Goal: Information Seeking & Learning: Learn about a topic

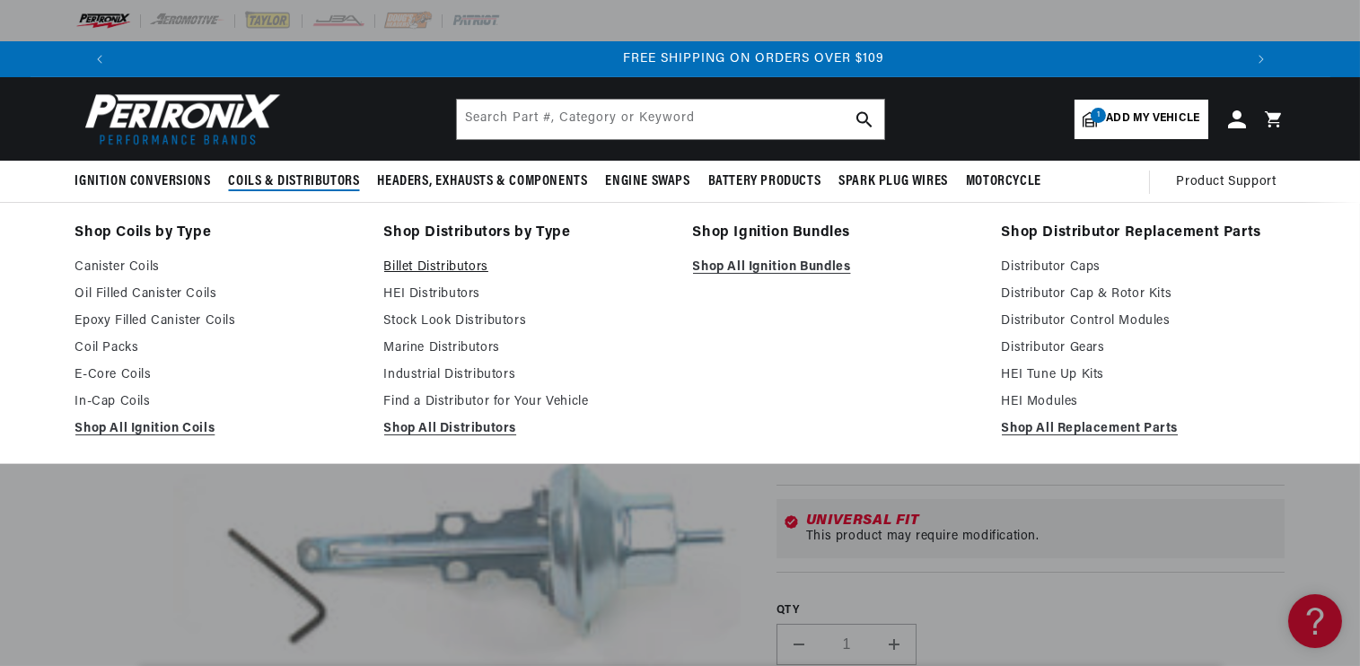
scroll to position [0, 2241]
click at [429, 290] on link "HEI Distributors" at bounding box center [526, 295] width 284 height 22
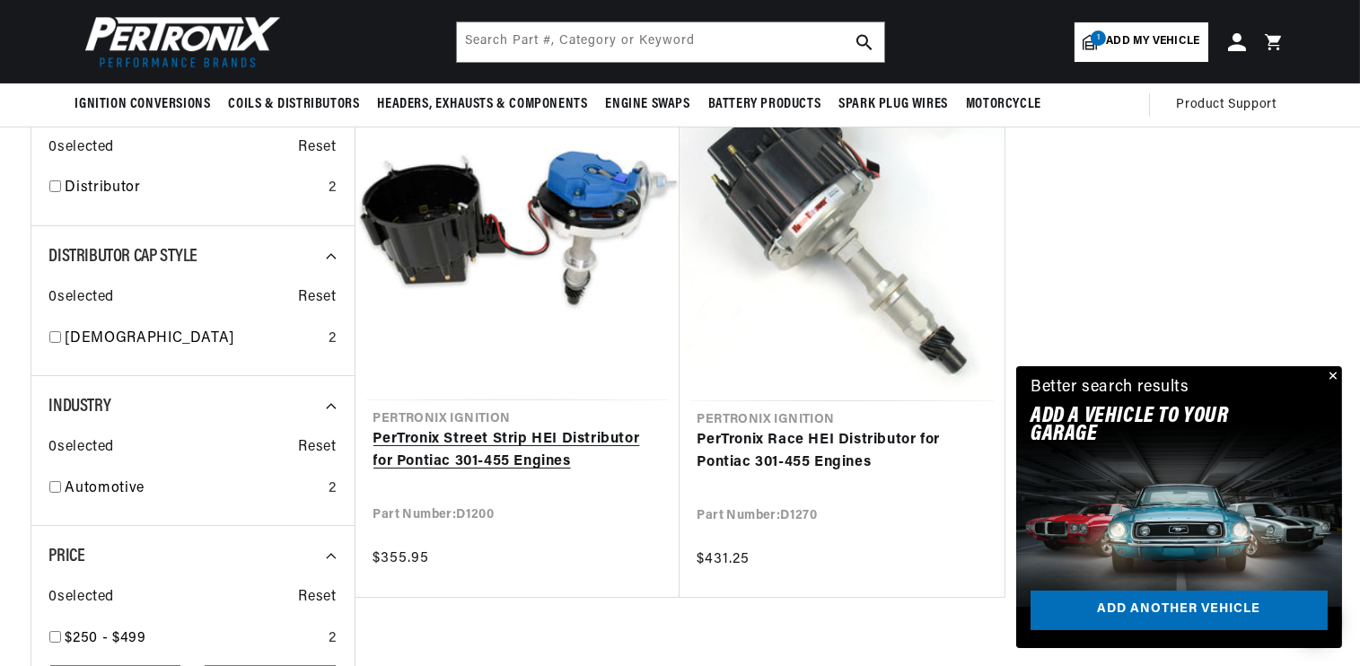
click at [438, 445] on link "PerTronix Street Strip HEI Distributor for Pontiac 301-455 Engines" at bounding box center [517, 451] width 288 height 46
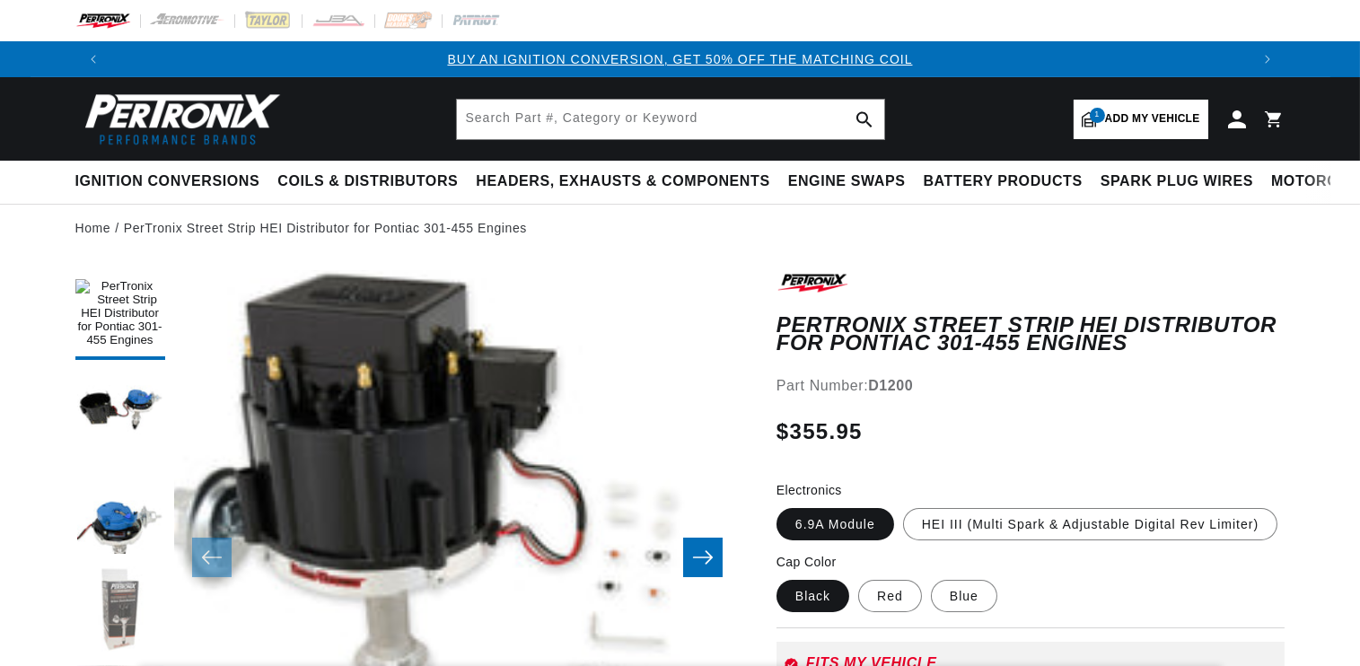
click at [124, 566] on button "Load image 4 in gallery view" at bounding box center [120, 611] width 90 height 90
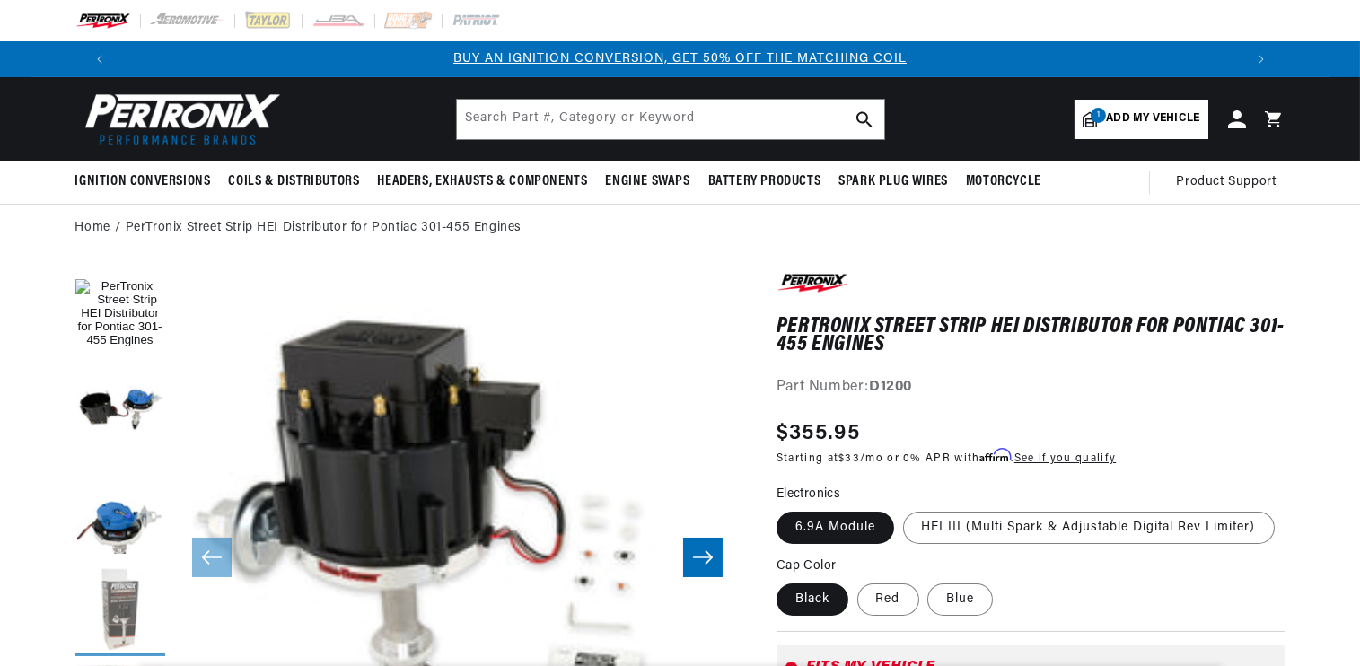
scroll to position [180, 0]
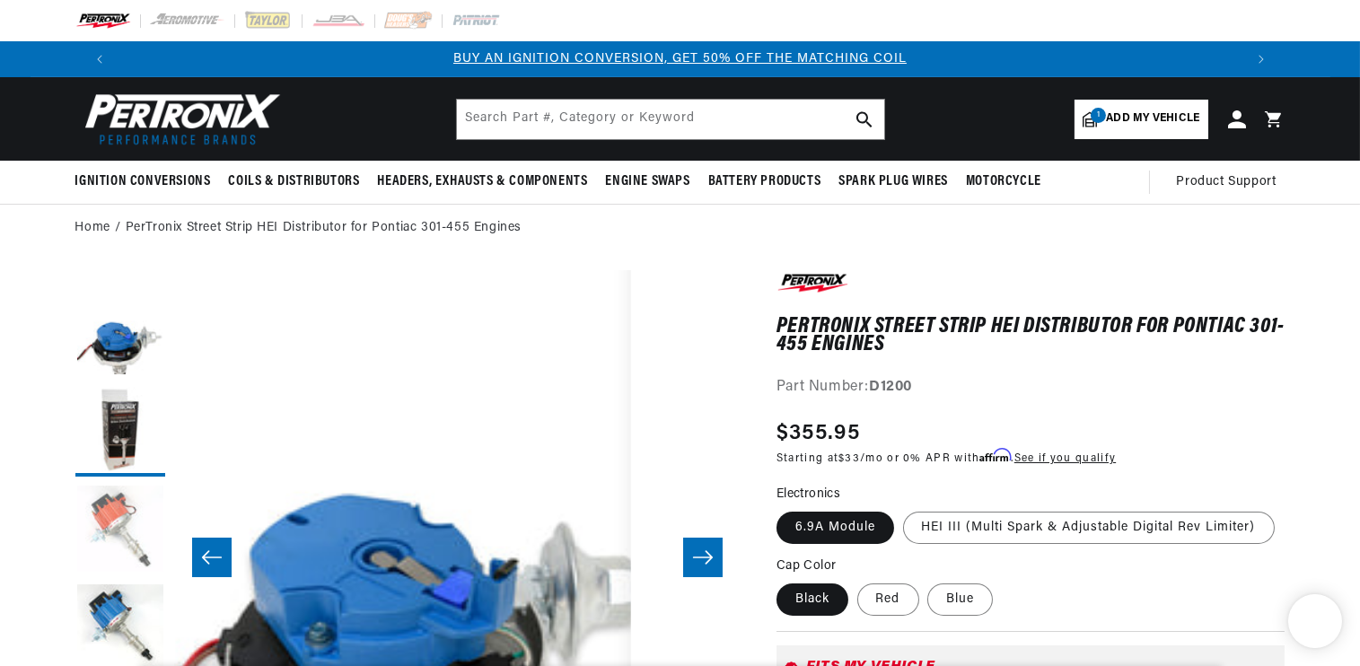
click at [127, 513] on button "Load image 5 in gallery view" at bounding box center [120, 531] width 90 height 90
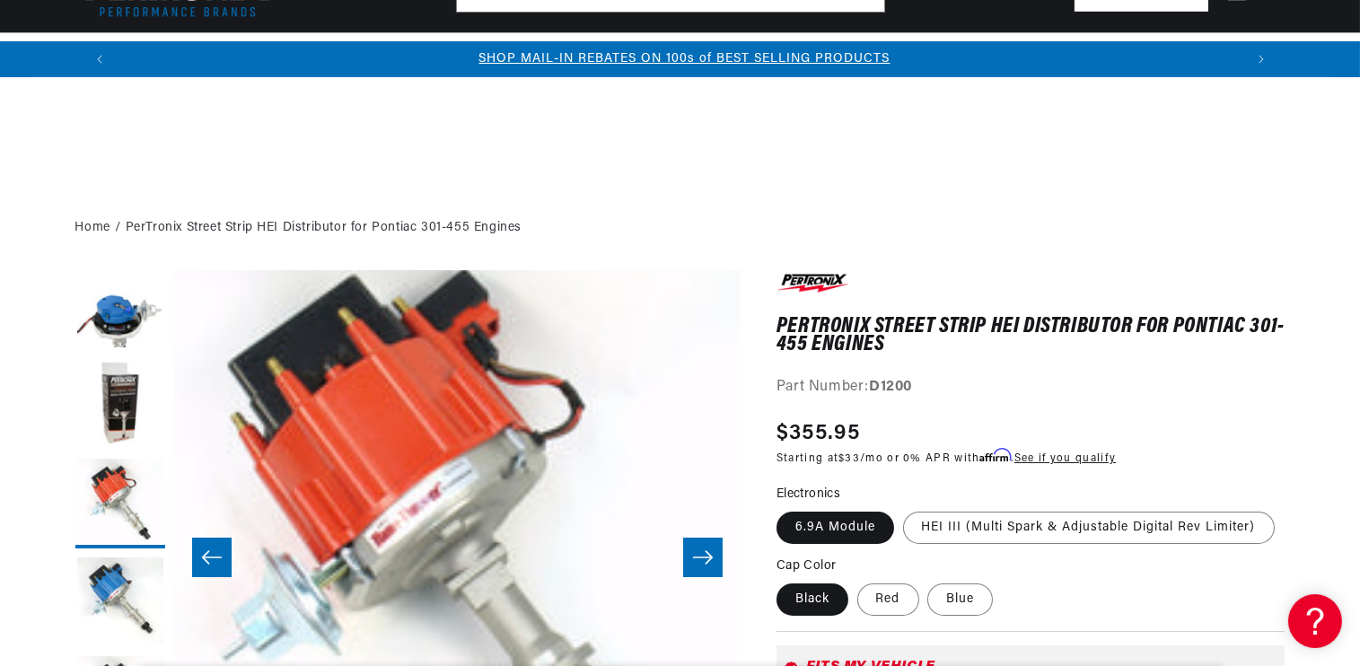
scroll to position [359, 0]
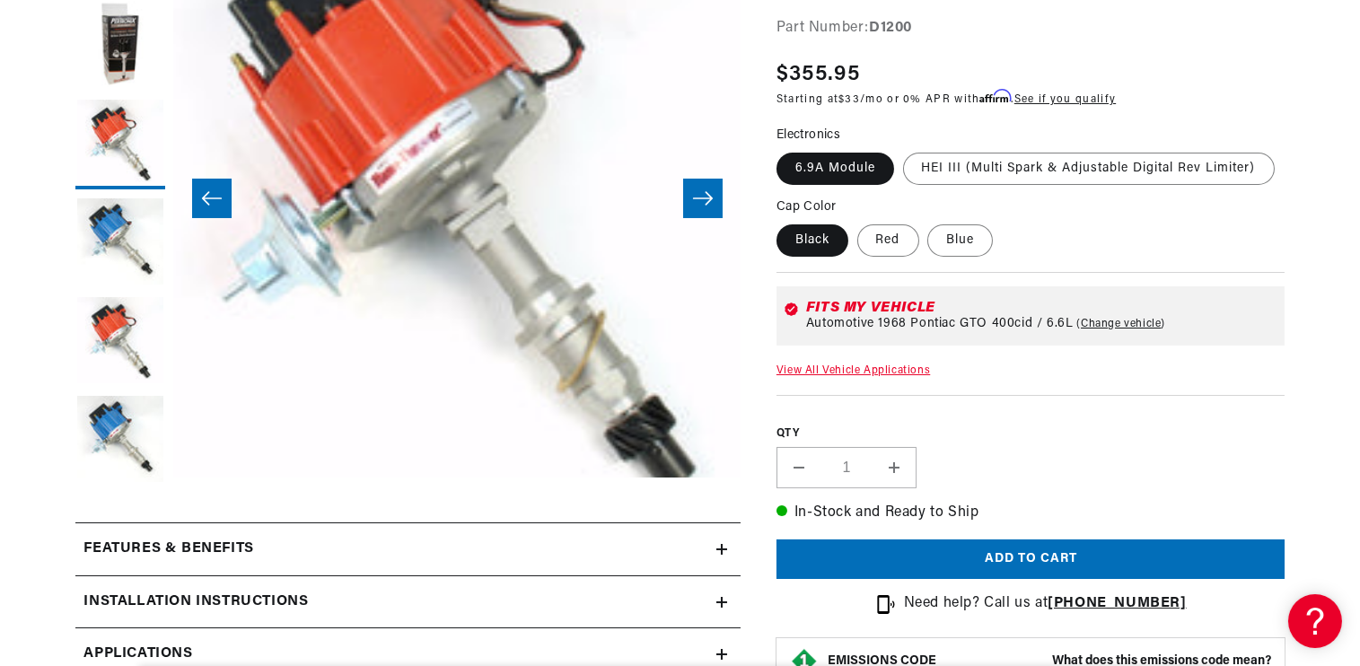
click at [268, 591] on h2 "Installation instructions" at bounding box center [196, 602] width 224 height 23
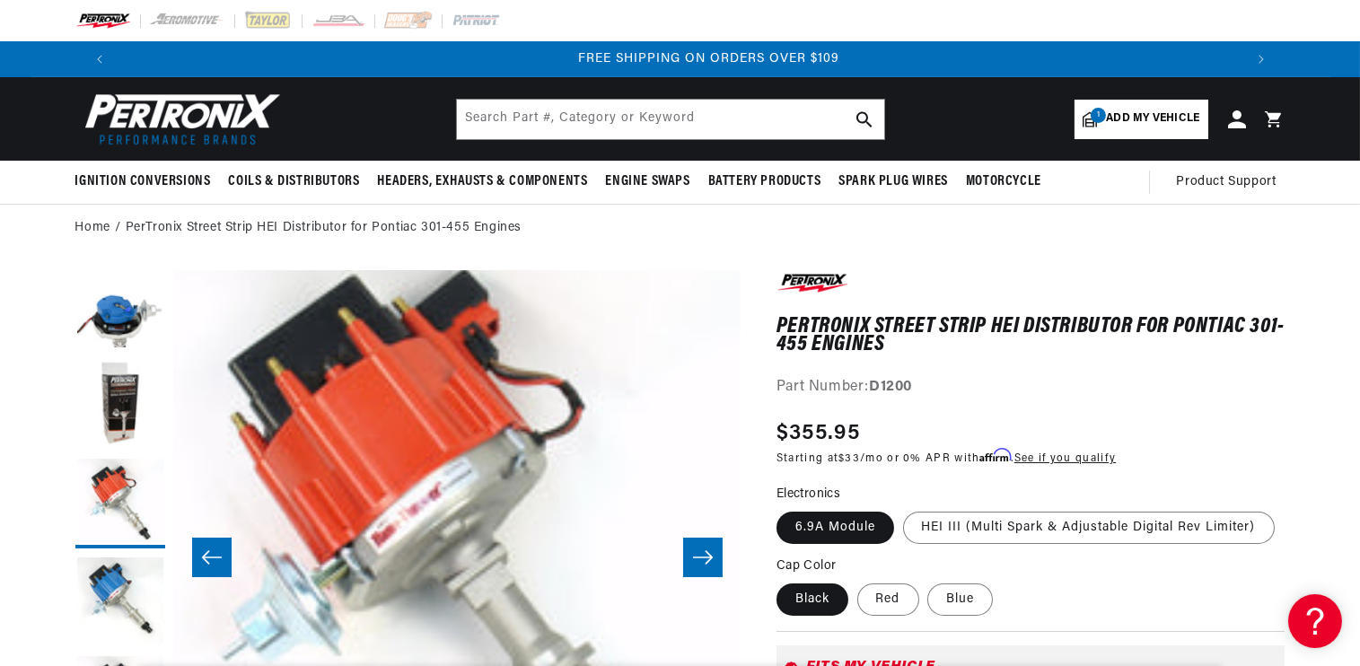
scroll to position [0, 2241]
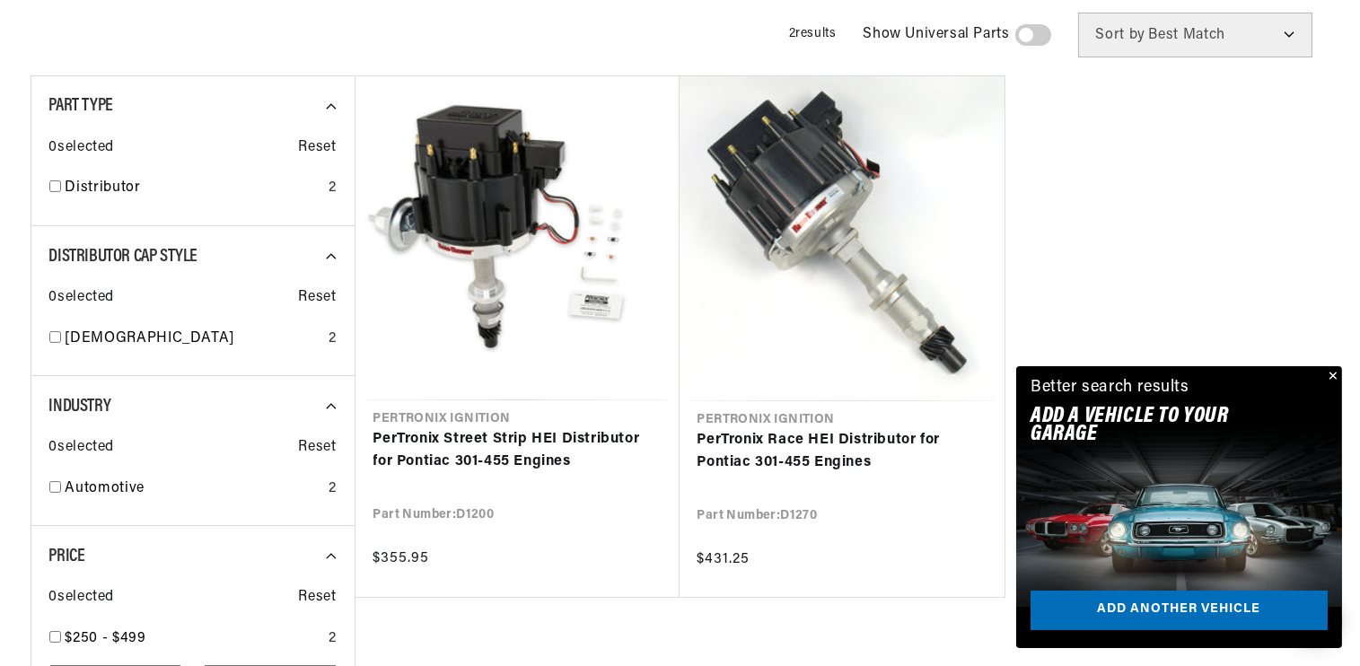
drag, startPoint x: 765, startPoint y: 90, endPoint x: 810, endPoint y: 7, distance: 94.0
click at [765, 429] on link "PerTronix Race HEI Distributor for Pontiac 301-455 Engines" at bounding box center [841, 452] width 289 height 46
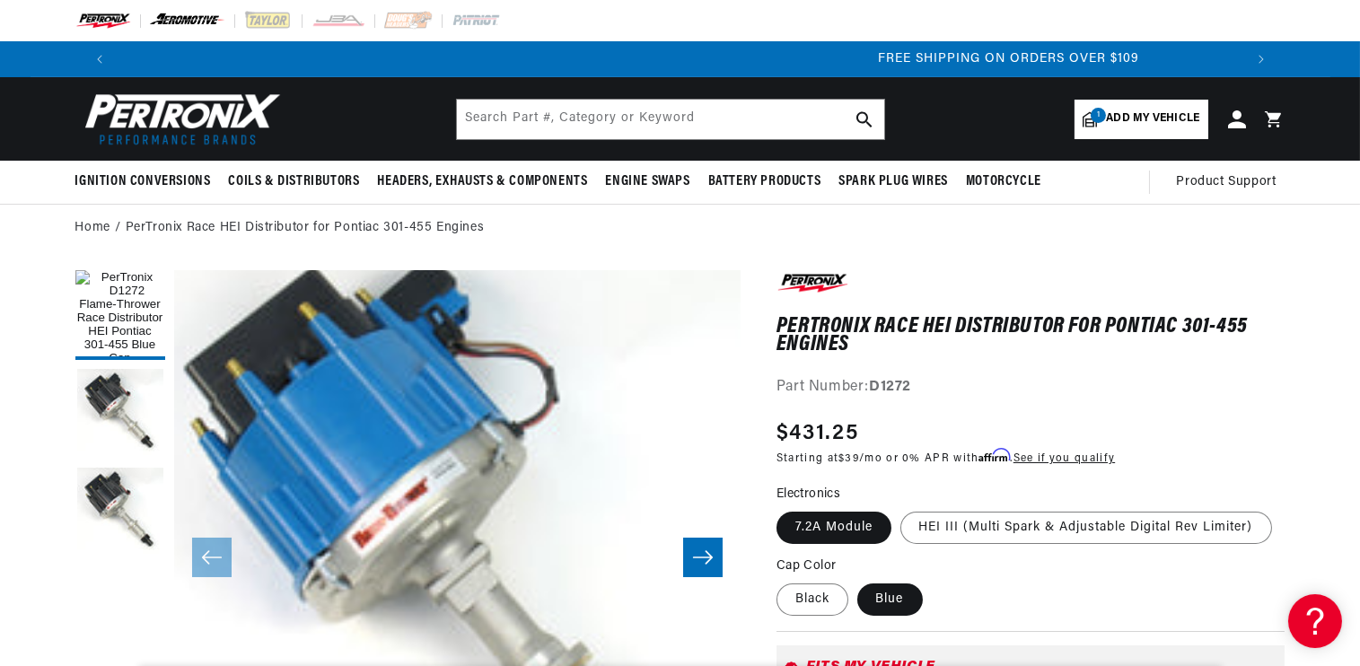
scroll to position [0, 2241]
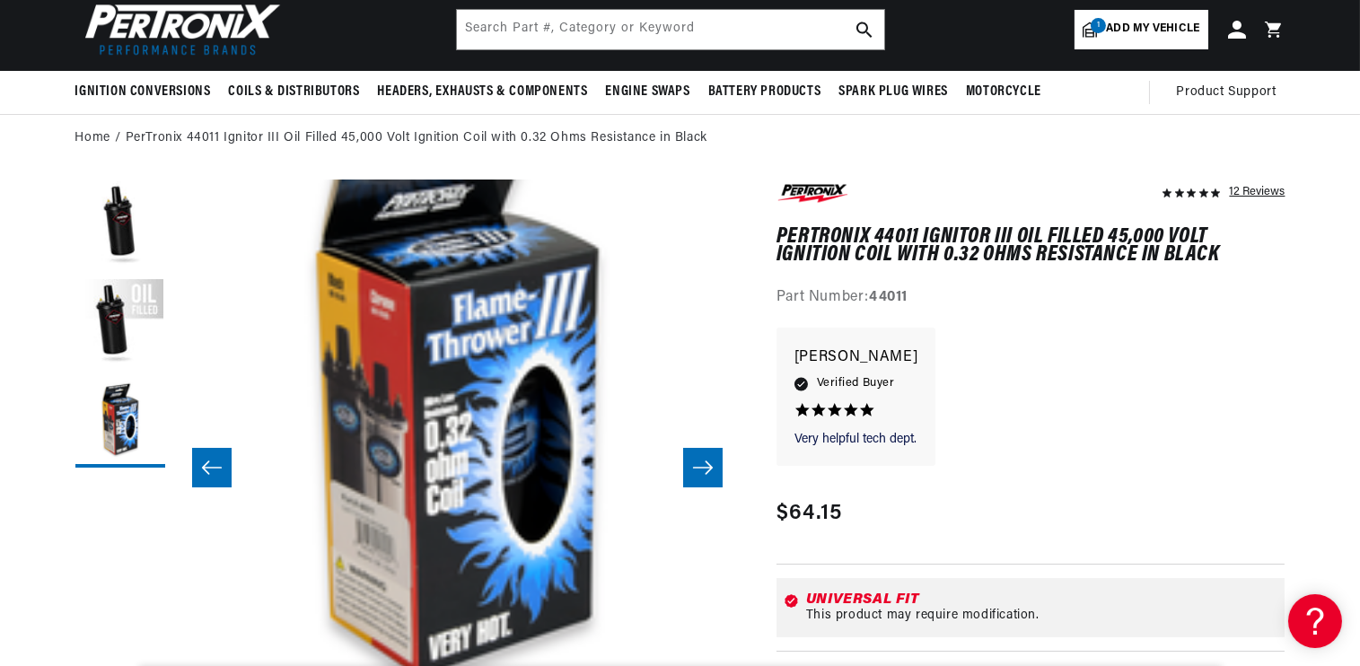
scroll to position [0, 2241]
